Goal: Transaction & Acquisition: Purchase product/service

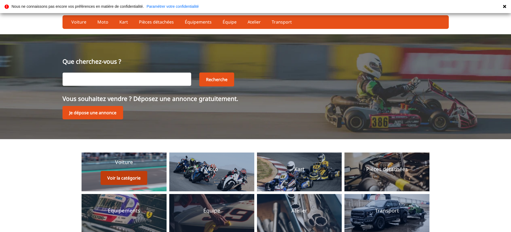
click at [110, 177] on button "Voir la catégorie" at bounding box center [124, 178] width 47 height 14
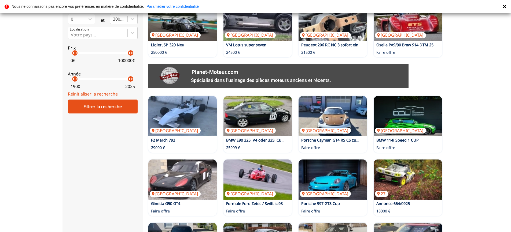
scroll to position [214, 0]
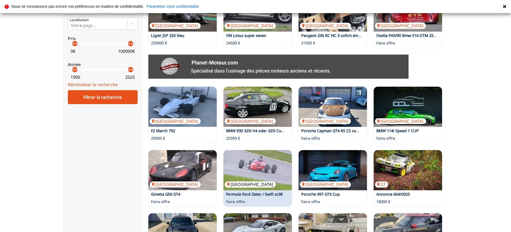
click at [263, 170] on img at bounding box center [257, 170] width 68 height 40
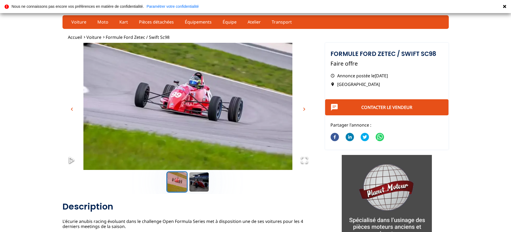
click at [304, 109] on span "chevron_right" at bounding box center [304, 109] width 6 height 6
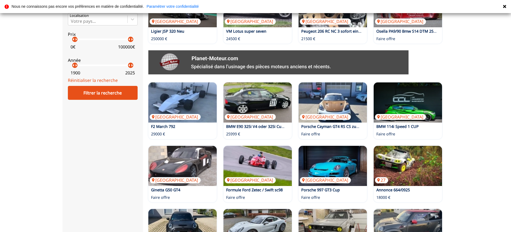
scroll to position [380, 0]
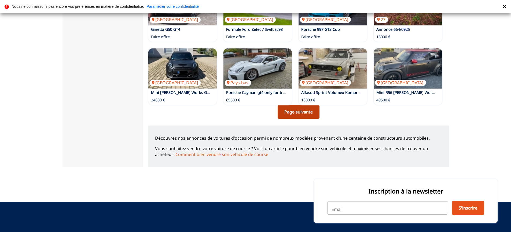
click at [302, 113] on link "Page suivante" at bounding box center [298, 112] width 42 height 14
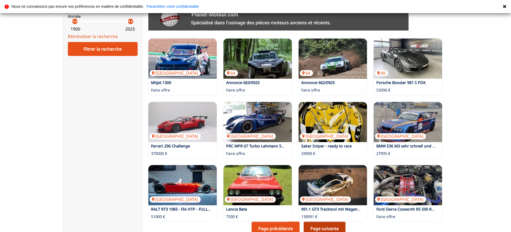
scroll to position [268, 0]
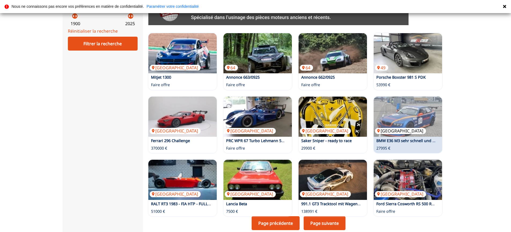
click at [423, 117] on img at bounding box center [407, 117] width 68 height 40
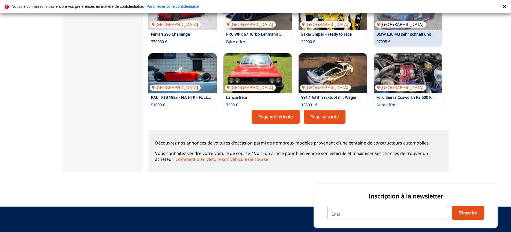
scroll to position [375, 0]
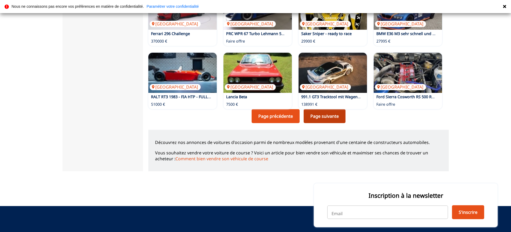
click at [322, 117] on link "Page suivante" at bounding box center [324, 116] width 42 height 14
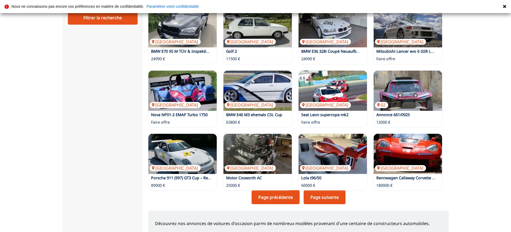
scroll to position [295, 0]
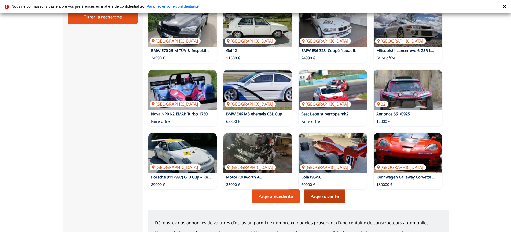
click at [323, 197] on link "Page suivante" at bounding box center [324, 197] width 42 height 14
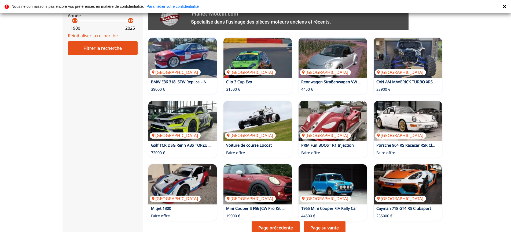
scroll to position [268, 0]
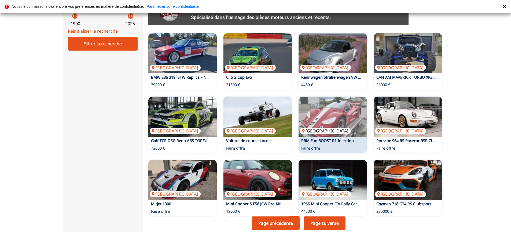
click at [327, 123] on img at bounding box center [332, 117] width 68 height 40
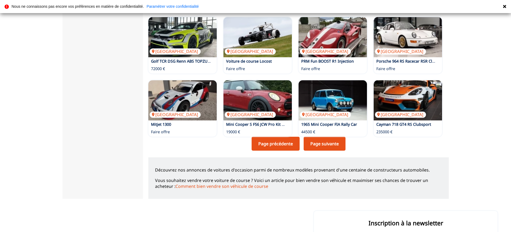
scroll to position [348, 0]
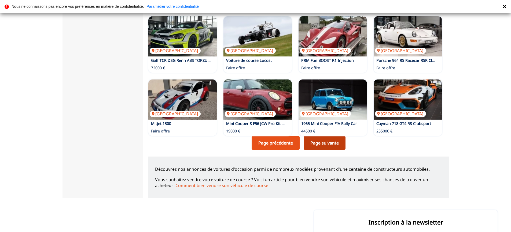
click at [331, 143] on link "Page suivante" at bounding box center [324, 143] width 42 height 14
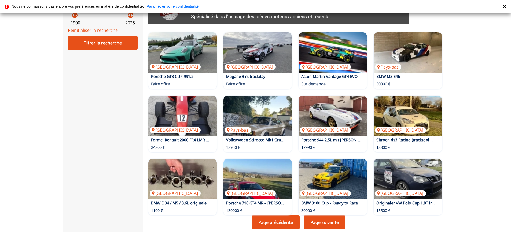
scroll to position [322, 0]
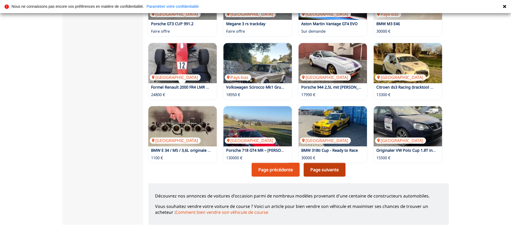
click at [328, 175] on link "Page suivante" at bounding box center [324, 170] width 42 height 14
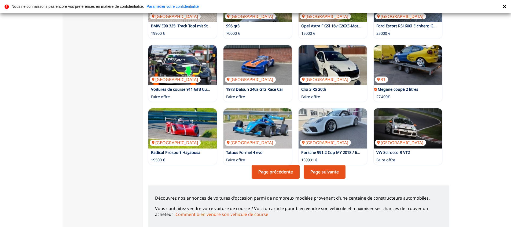
scroll to position [322, 0]
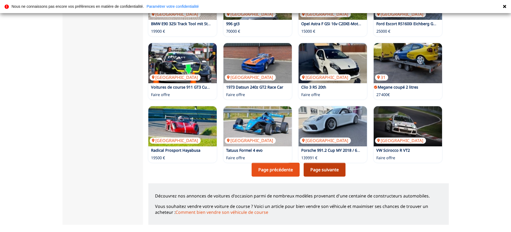
click at [336, 172] on link "Page suivante" at bounding box center [324, 170] width 42 height 14
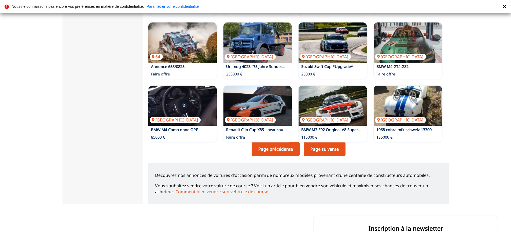
scroll to position [348, 0]
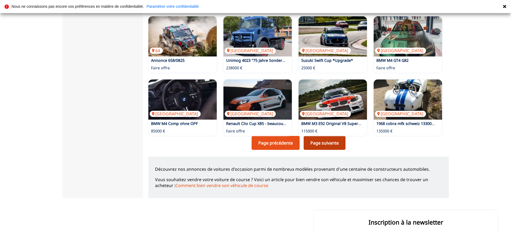
click at [326, 142] on link "Page suivante" at bounding box center [324, 143] width 42 height 14
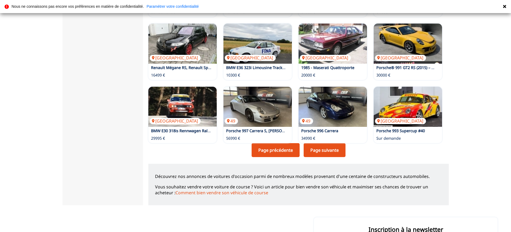
scroll to position [348, 0]
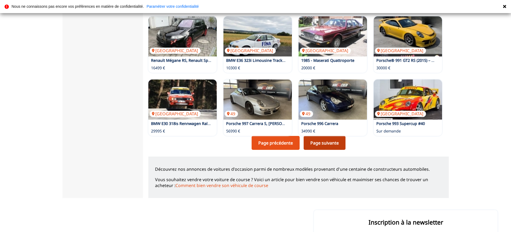
click at [322, 139] on link "Page suivante" at bounding box center [324, 143] width 42 height 14
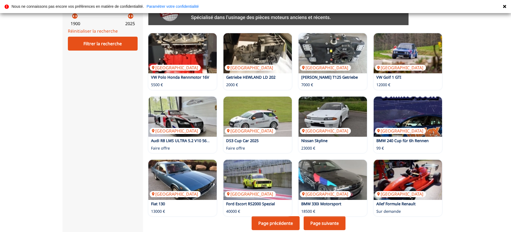
scroll to position [295, 0]
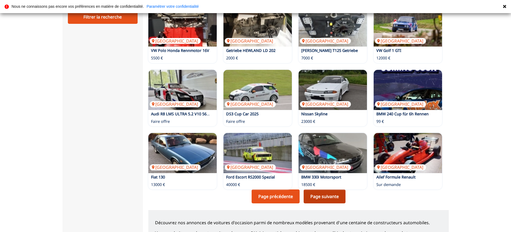
click at [321, 195] on link "Page suivante" at bounding box center [324, 197] width 42 height 14
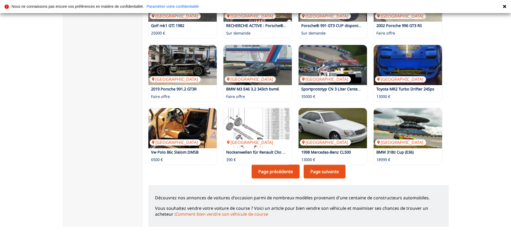
scroll to position [322, 0]
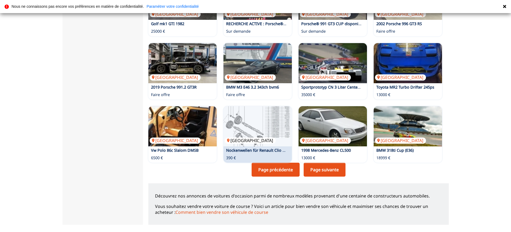
click at [257, 119] on img at bounding box center [257, 126] width 68 height 40
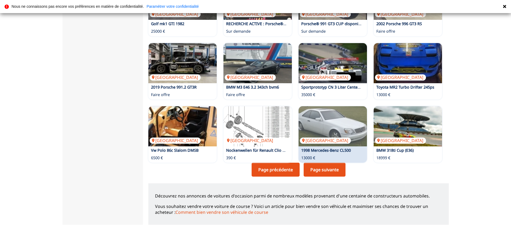
click at [331, 170] on link "Page suivante" at bounding box center [324, 170] width 42 height 14
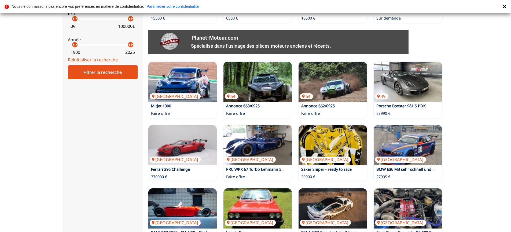
scroll to position [295, 0]
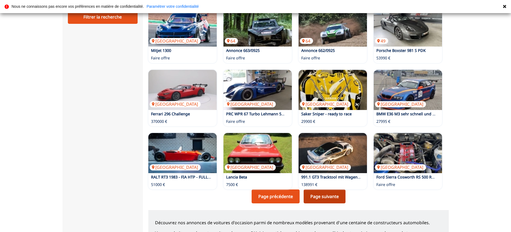
click at [325, 200] on link "Page suivante" at bounding box center [324, 197] width 42 height 14
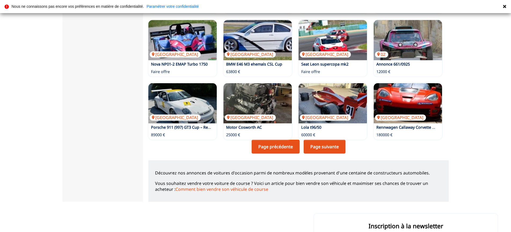
scroll to position [348, 0]
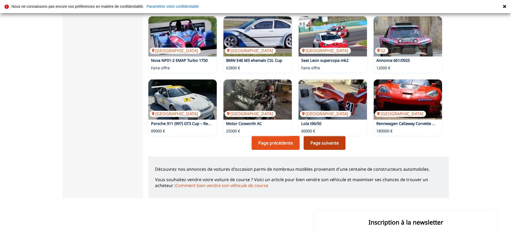
click at [326, 143] on link "Page suivante" at bounding box center [324, 143] width 42 height 14
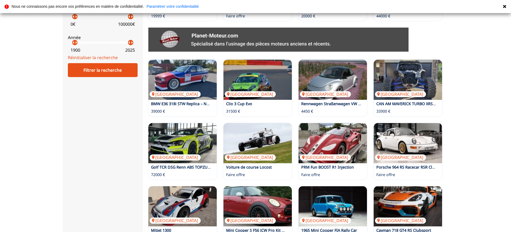
scroll to position [295, 0]
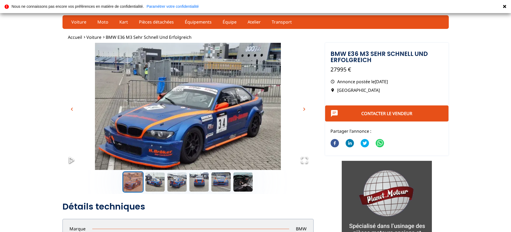
click at [304, 109] on span "chevron_right" at bounding box center [304, 109] width 6 height 6
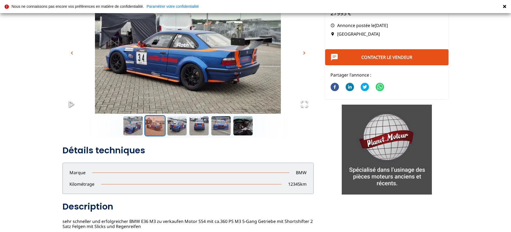
scroll to position [107, 0]
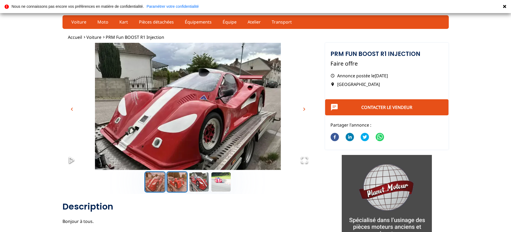
click at [177, 185] on button "Go to Slide 2" at bounding box center [176, 182] width 21 height 21
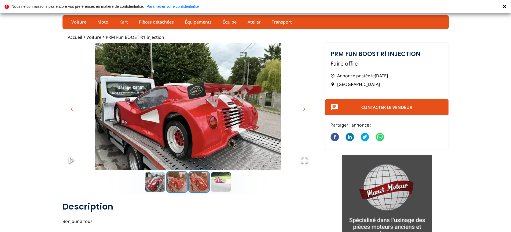
click at [196, 183] on button "Go to Slide 3" at bounding box center [198, 182] width 21 height 21
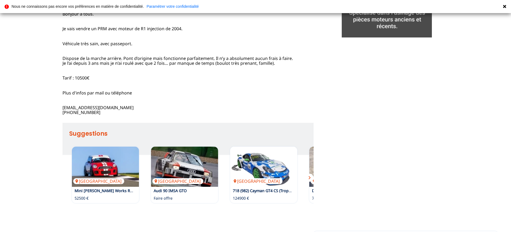
scroll to position [214, 0]
